Goal: Transaction & Acquisition: Book appointment/travel/reservation

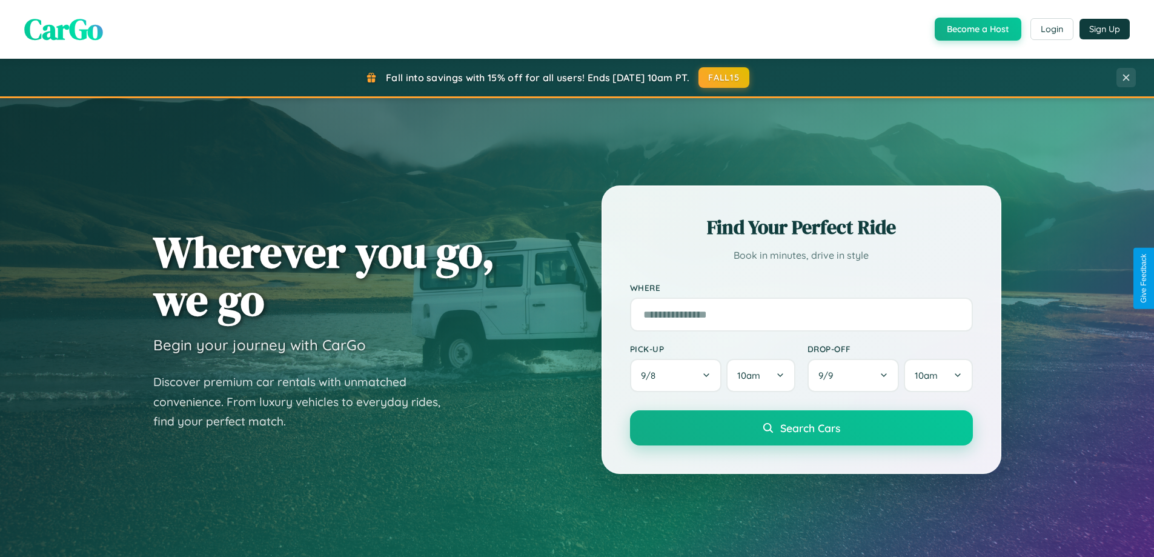
scroll to position [1420, 0]
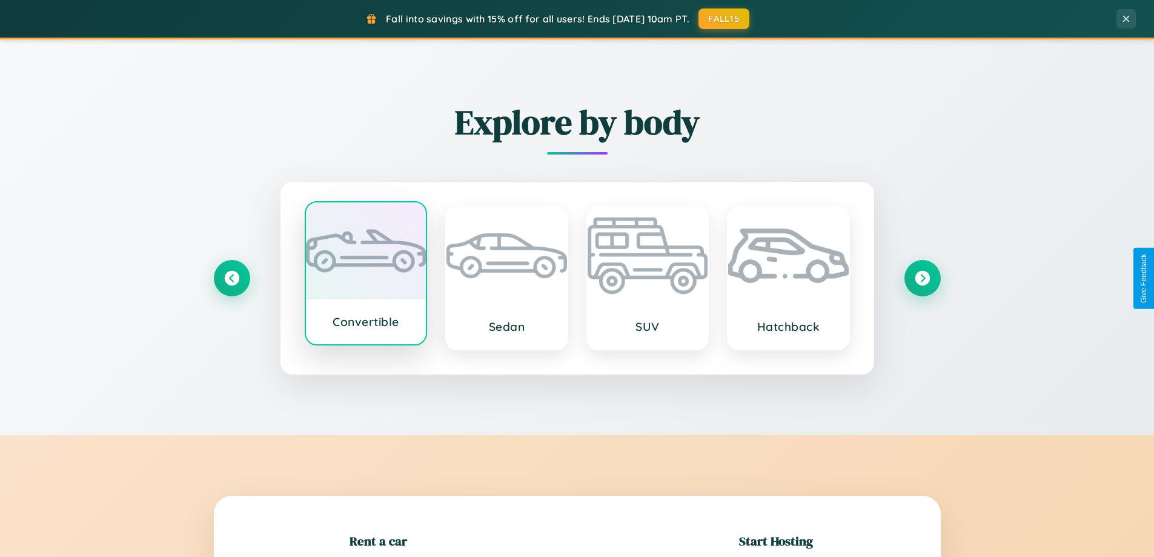
click at [365, 273] on div at bounding box center [366, 250] width 121 height 97
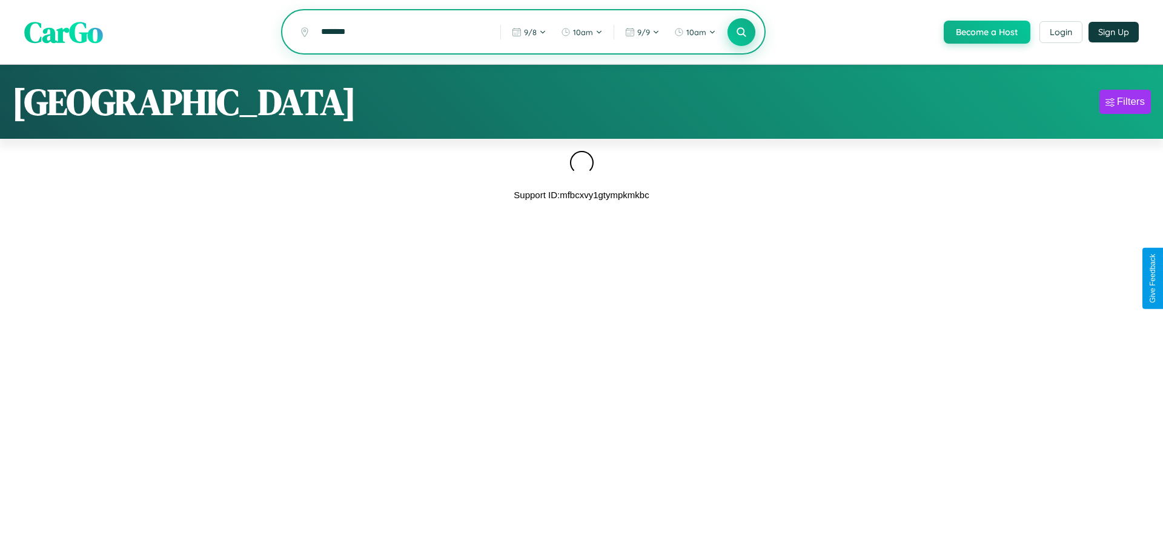
click at [741, 32] on icon at bounding box center [742, 32] width 12 height 12
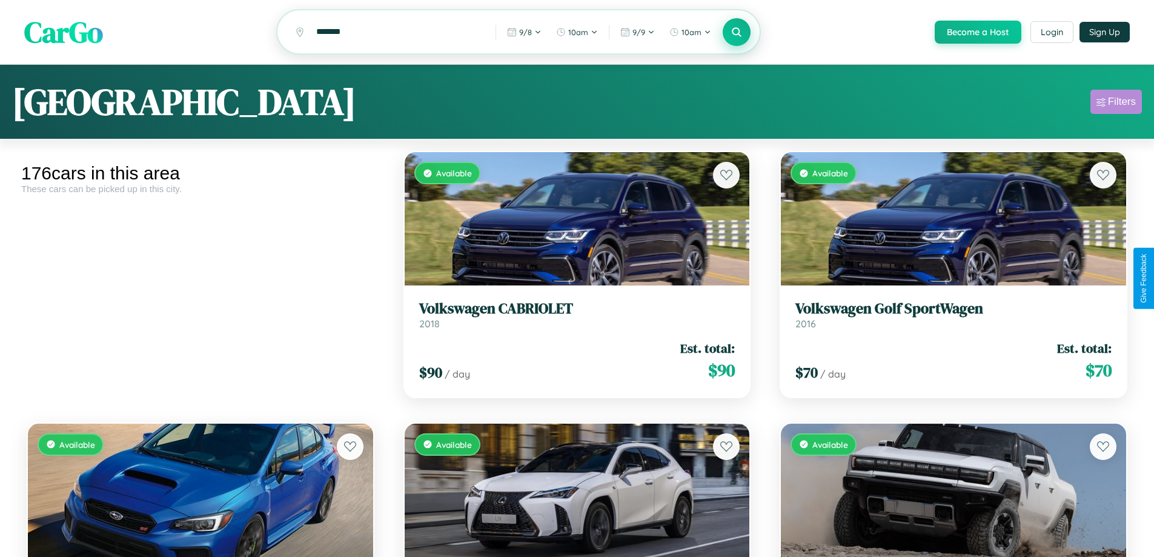
click at [1116, 104] on div "Filters" at bounding box center [1122, 102] width 28 height 12
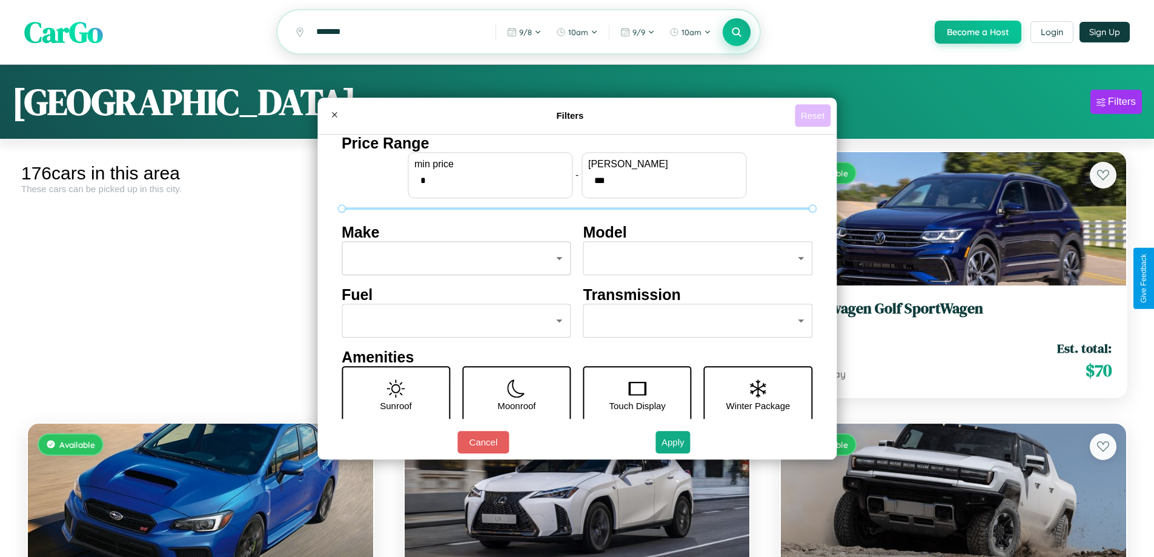
click at [814, 115] on button "Reset" at bounding box center [813, 115] width 36 height 22
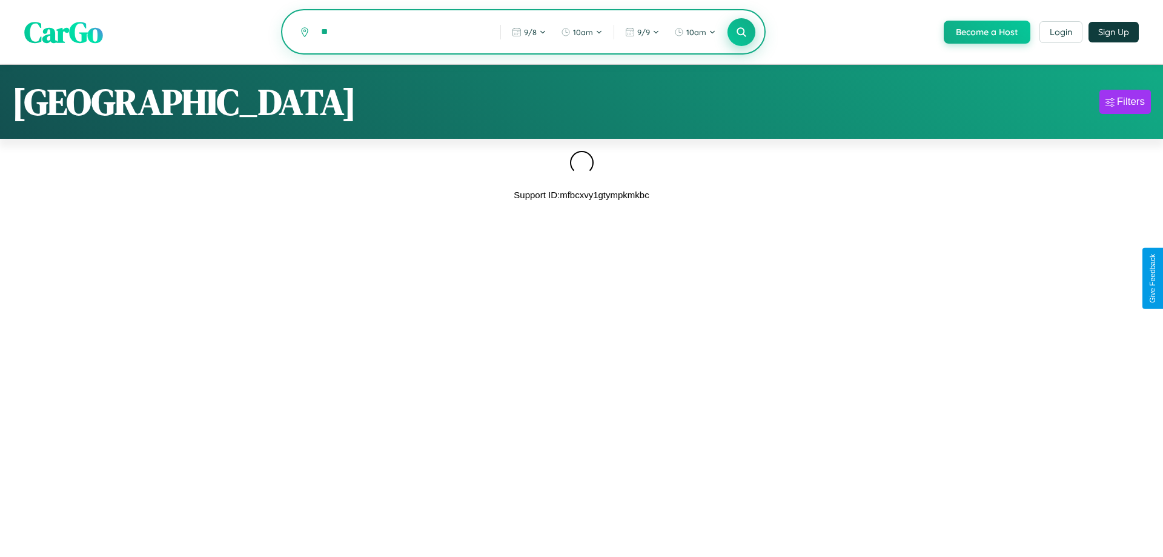
type input "*"
type input "**********"
click at [741, 33] on icon at bounding box center [742, 32] width 12 height 12
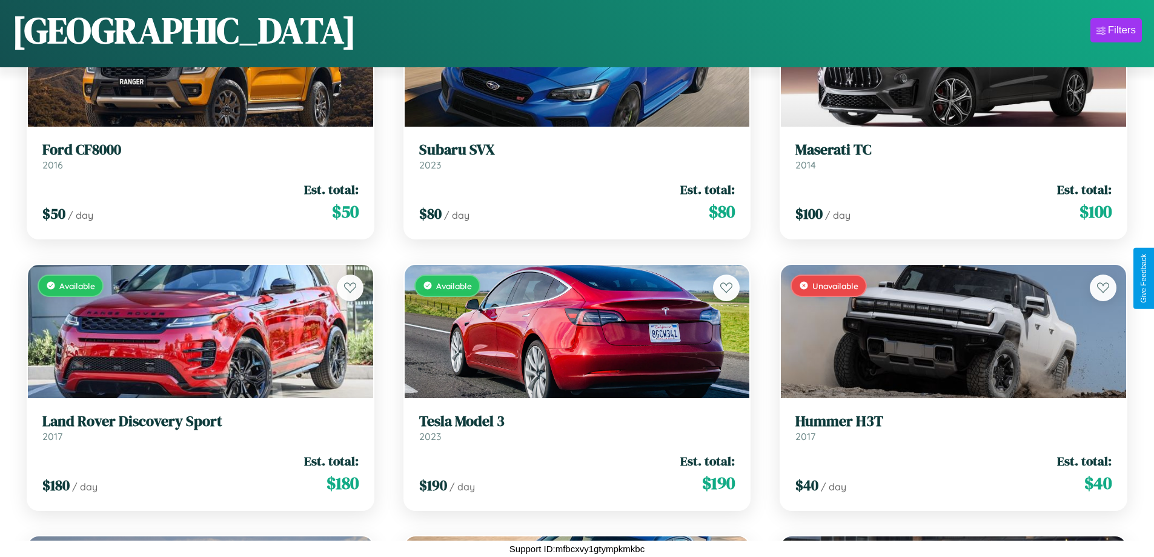
scroll to position [8311, 0]
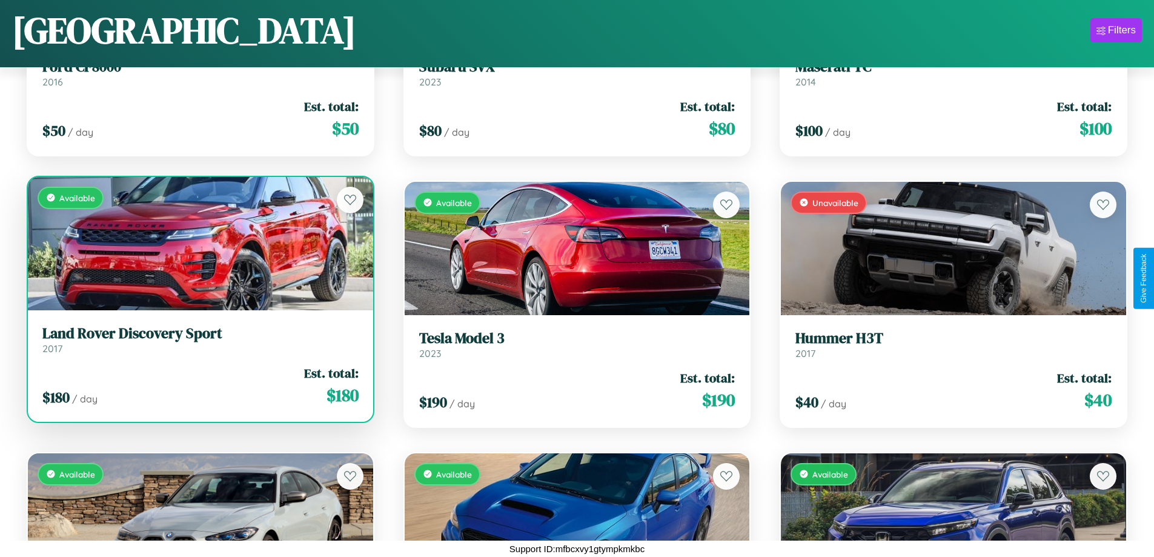
click at [199, 342] on h3 "Land Rover Discovery Sport" at bounding box center [200, 334] width 316 height 18
